Goal: Transaction & Acquisition: Purchase product/service

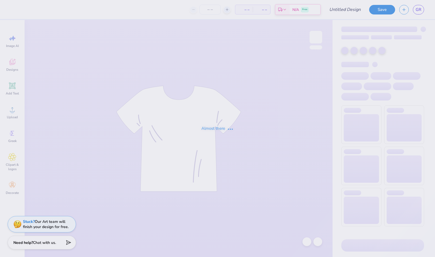
type input "EXEC Merch Design"
type input "12"
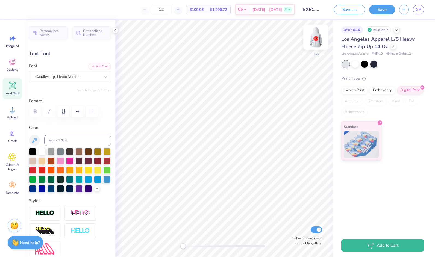
click at [318, 44] on img at bounding box center [316, 37] width 22 height 22
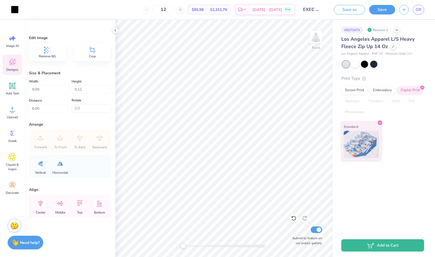
click at [15, 63] on icon at bounding box center [12, 62] width 8 height 8
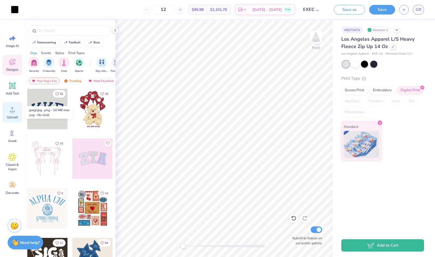
click at [8, 112] on icon at bounding box center [12, 110] width 8 height 8
click at [15, 109] on icon at bounding box center [12, 110] width 8 height 8
click at [14, 105] on div "Upload" at bounding box center [12, 112] width 20 height 21
click at [14, 114] on div "Upload" at bounding box center [12, 112] width 20 height 21
click at [13, 112] on circle at bounding box center [12, 112] width 4 height 4
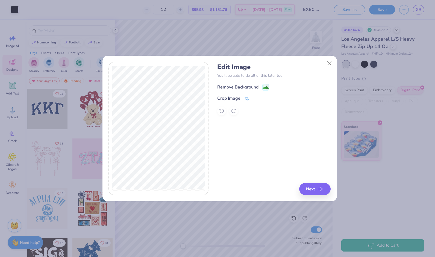
click at [268, 90] on image at bounding box center [266, 88] width 6 height 6
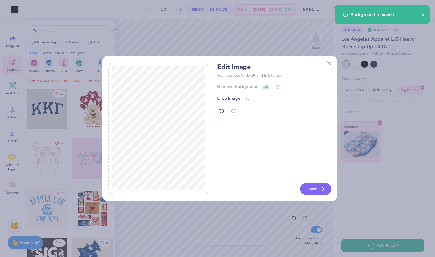
click at [310, 191] on button "Next" at bounding box center [315, 189] width 31 height 12
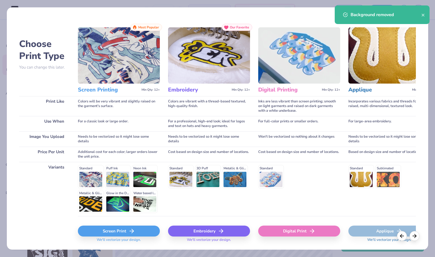
click at [420, 16] on div "Background removed" at bounding box center [386, 14] width 71 height 7
click at [421, 16] on div "Background removed" at bounding box center [386, 14] width 71 height 7
click at [423, 15] on icon "close" at bounding box center [424, 15] width 4 height 4
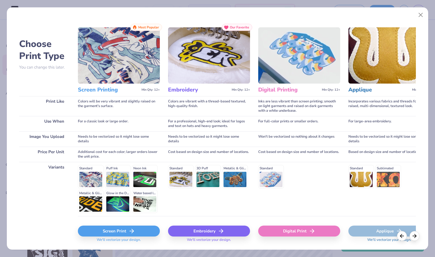
click at [150, 231] on div "Screen Print" at bounding box center [119, 231] width 82 height 11
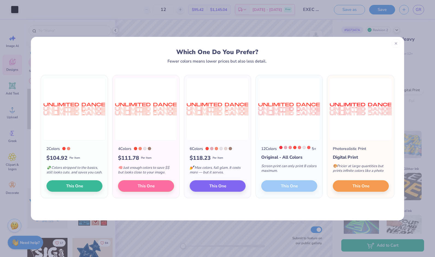
click at [398, 47] on div at bounding box center [396, 43] width 9 height 9
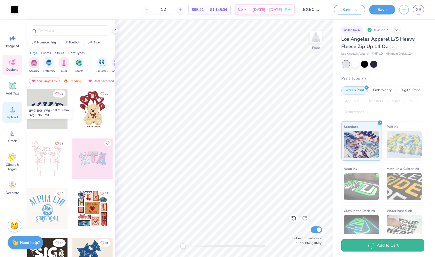
click at [11, 114] on div "Upload" at bounding box center [12, 112] width 20 height 21
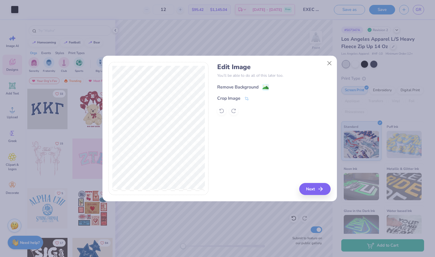
click at [263, 85] on image at bounding box center [266, 88] width 6 height 6
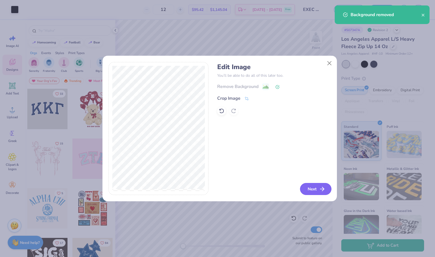
click at [314, 190] on button "Next" at bounding box center [315, 189] width 31 height 12
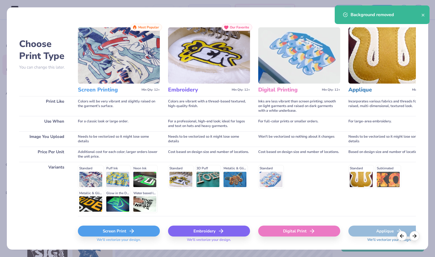
click at [119, 230] on div "Screen Print" at bounding box center [119, 231] width 82 height 11
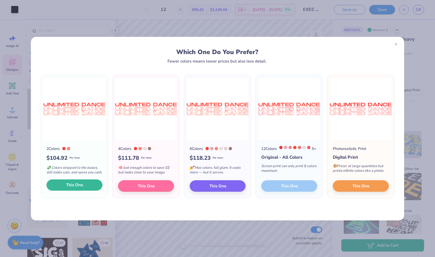
click at [82, 188] on span "This One" at bounding box center [74, 185] width 17 height 6
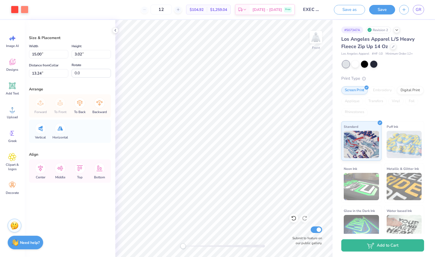
type input "7.42"
type input "7.01"
click at [16, 8] on div at bounding box center [15, 9] width 8 height 8
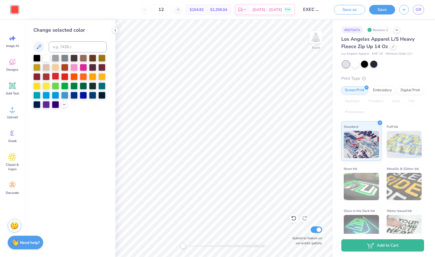
click at [58, 77] on div at bounding box center [55, 76] width 7 height 7
click at [64, 77] on div at bounding box center [64, 76] width 7 height 7
click at [58, 77] on div at bounding box center [55, 76] width 7 height 7
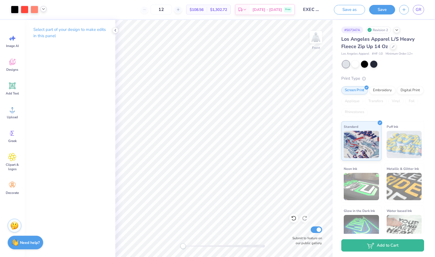
click at [44, 7] on icon at bounding box center [43, 9] width 4 height 4
click at [114, 29] on icon at bounding box center [115, 30] width 4 height 4
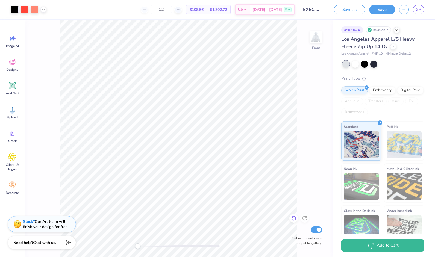
click at [292, 220] on icon at bounding box center [293, 218] width 5 height 5
click at [292, 217] on icon at bounding box center [292, 217] width 1 height 1
